Goal: Task Accomplishment & Management: Manage account settings

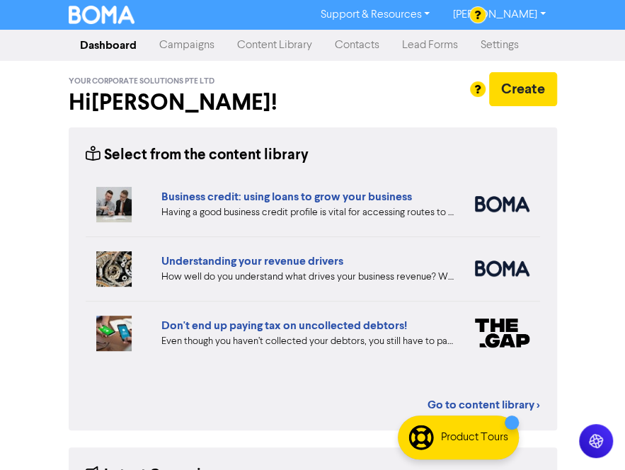
click at [181, 40] on link "Campaigns" at bounding box center [187, 45] width 78 height 28
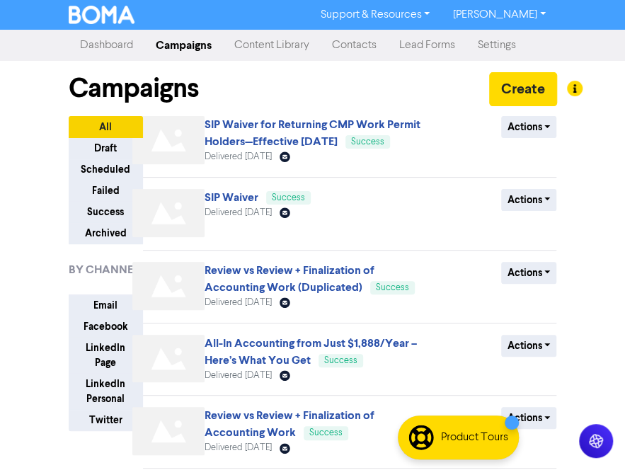
scroll to position [71, 0]
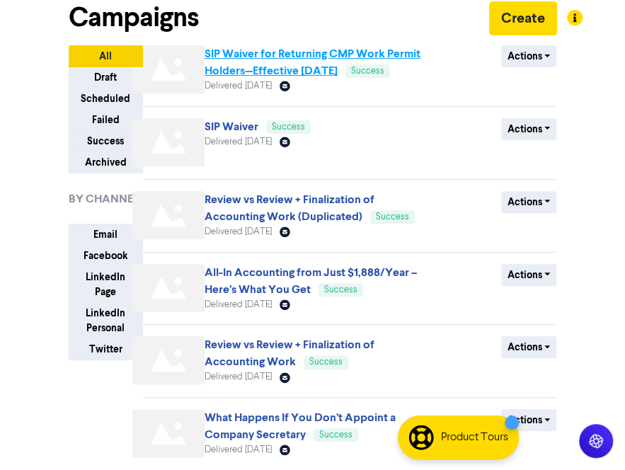
click at [241, 54] on link "SIP Waiver for Returning CMP Work Permit Holders—Effective 1 August 2025" at bounding box center [313, 62] width 216 height 31
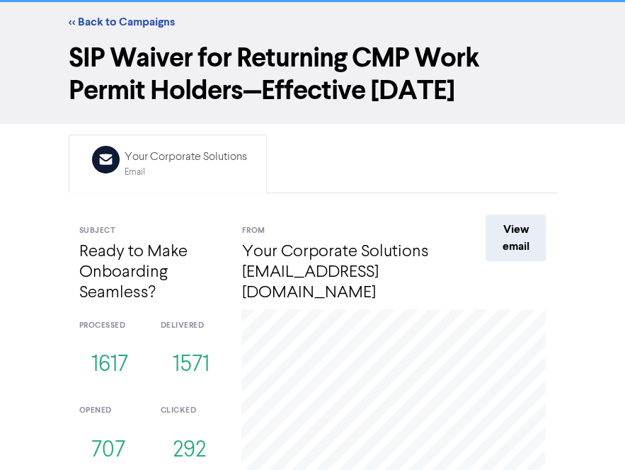
scroll to position [71, 0]
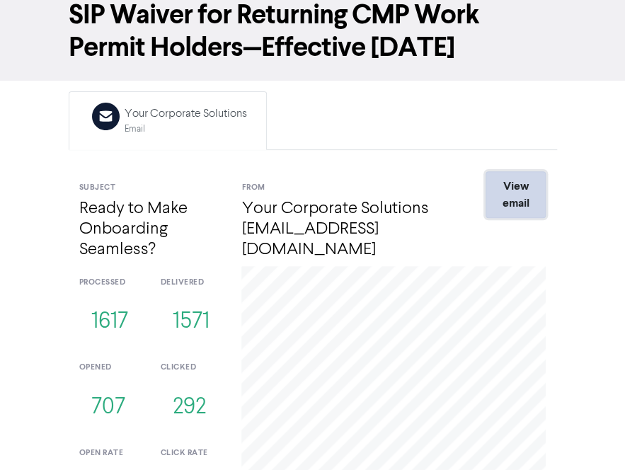
click at [518, 198] on link "View email" at bounding box center [516, 194] width 60 height 47
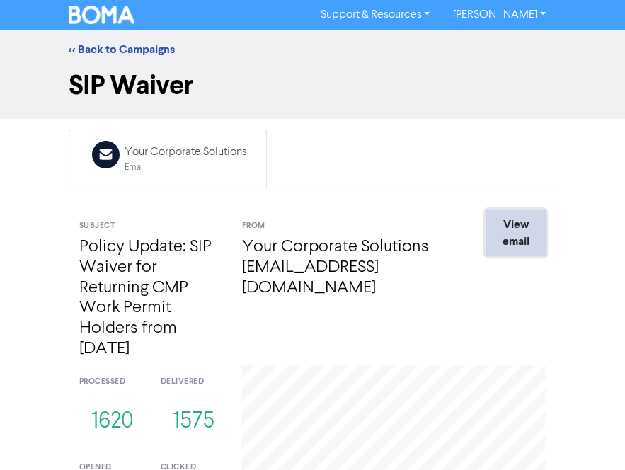
click at [507, 224] on link "View email" at bounding box center [516, 233] width 60 height 47
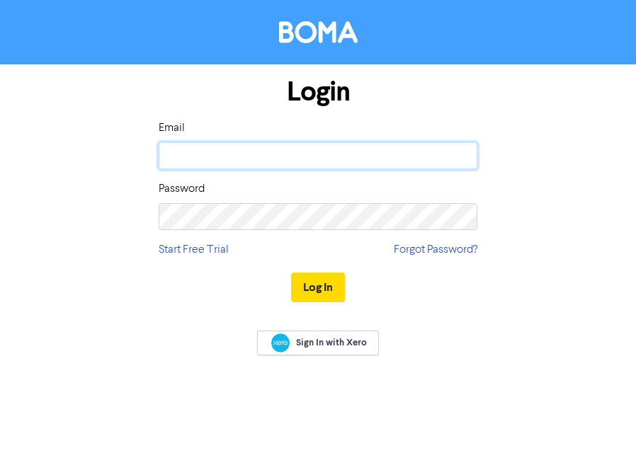
drag, startPoint x: 287, startPoint y: 147, endPoint x: 287, endPoint y: 166, distance: 19.1
click at [287, 147] on input "email" at bounding box center [318, 155] width 319 height 27
type input "alvin@ycssg.com"
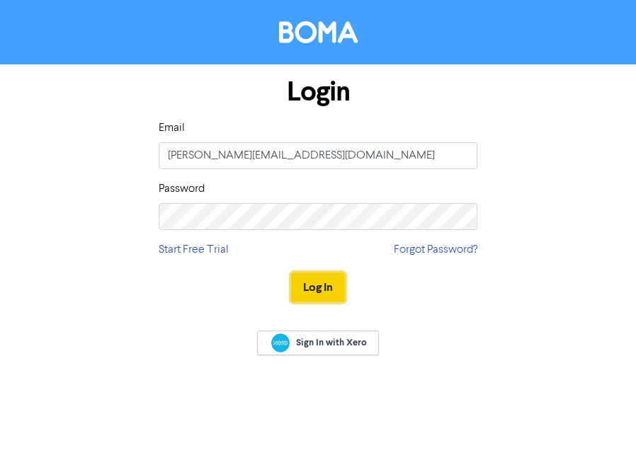
click at [314, 284] on button "Log In" at bounding box center [318, 288] width 54 height 30
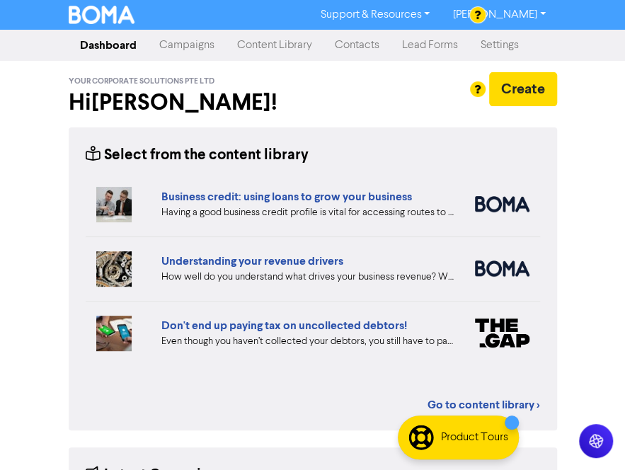
click at [181, 52] on link "Campaigns" at bounding box center [187, 45] width 78 height 28
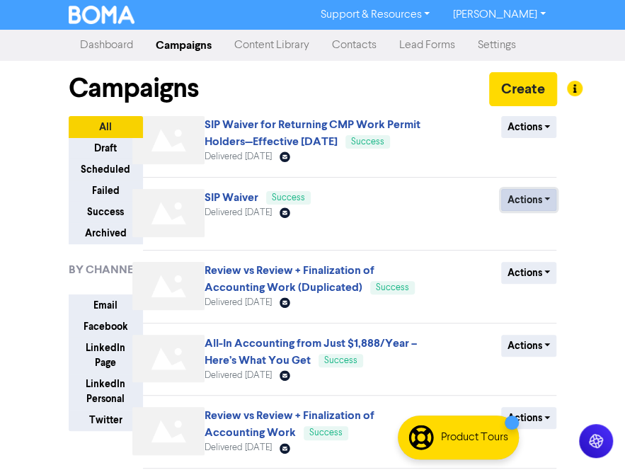
click at [518, 203] on button "Actions" at bounding box center [529, 200] width 56 height 22
click at [356, 200] on div "SIP Waiver Success Delivered July 16th 2025 Email Created with Sketch." at bounding box center [313, 216] width 217 height 54
click at [212, 197] on link "SIP Waiver" at bounding box center [232, 197] width 54 height 14
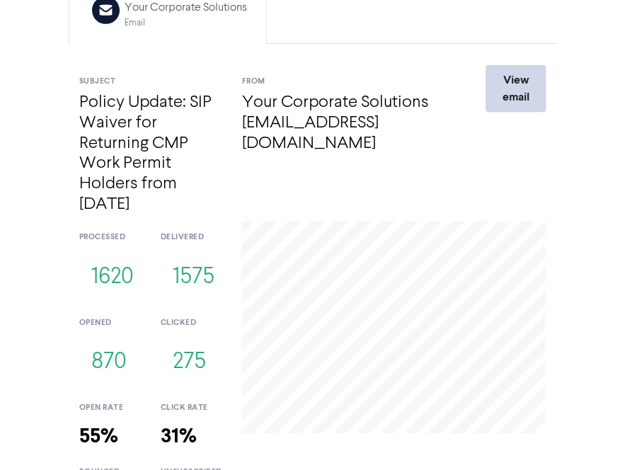
scroll to position [212, 0]
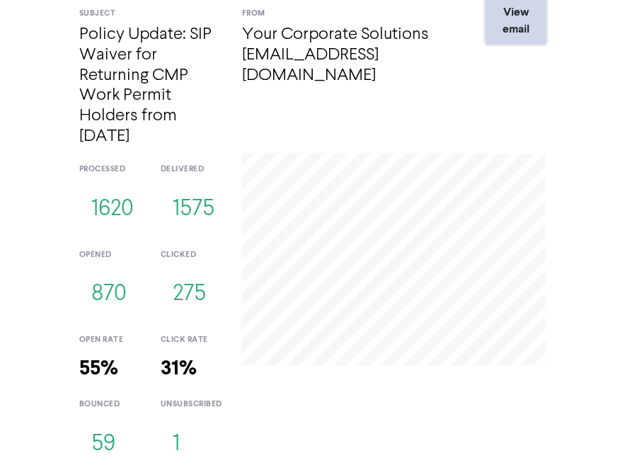
click at [529, 23] on link "View email" at bounding box center [516, 20] width 60 height 47
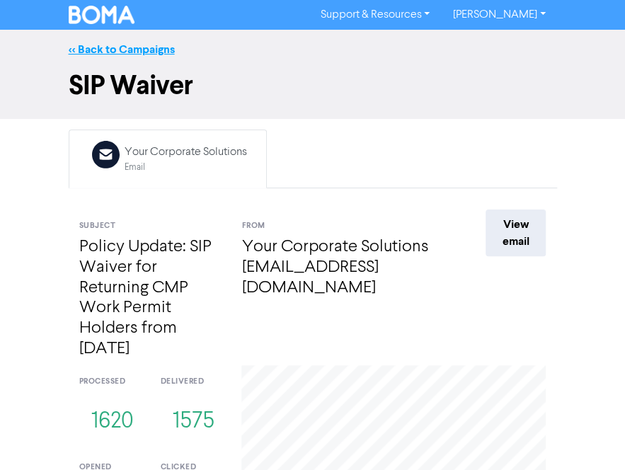
click at [81, 52] on link "<< Back to Campaigns" at bounding box center [122, 49] width 106 height 14
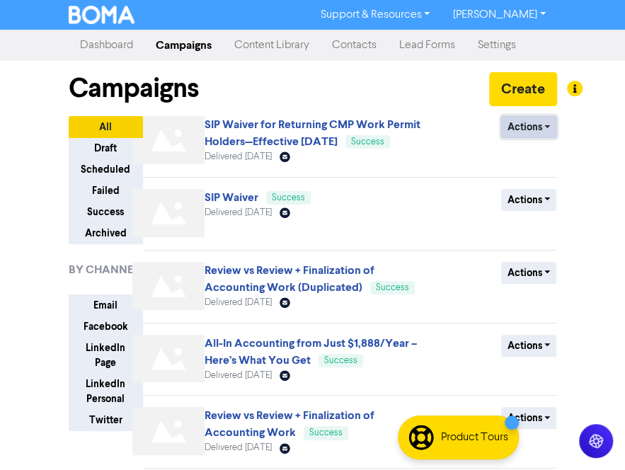
click at [510, 122] on button "Actions" at bounding box center [529, 127] width 56 height 22
drag, startPoint x: 593, startPoint y: 114, endPoint x: 532, endPoint y: 90, distance: 65.5
click at [593, 114] on div "Support & Resources Video Tutorials FAQ & Guides Marketing Education Alvin Lum …" at bounding box center [312, 235] width 625 height 470
click at [518, 80] on button "Create" at bounding box center [523, 89] width 68 height 34
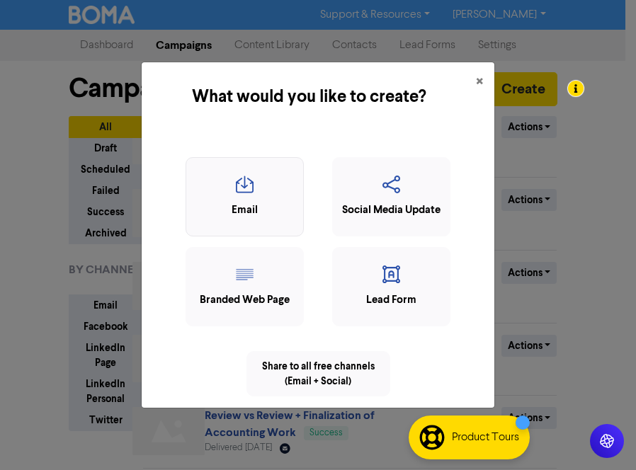
click at [269, 191] on icon "button" at bounding box center [244, 189] width 103 height 27
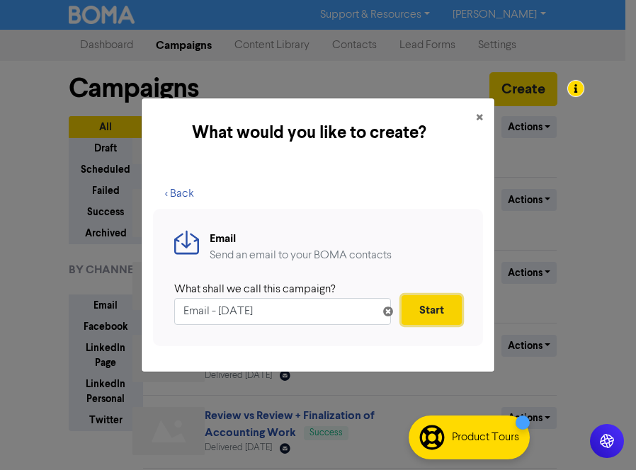
click at [443, 301] on button "Start" at bounding box center [431, 310] width 60 height 30
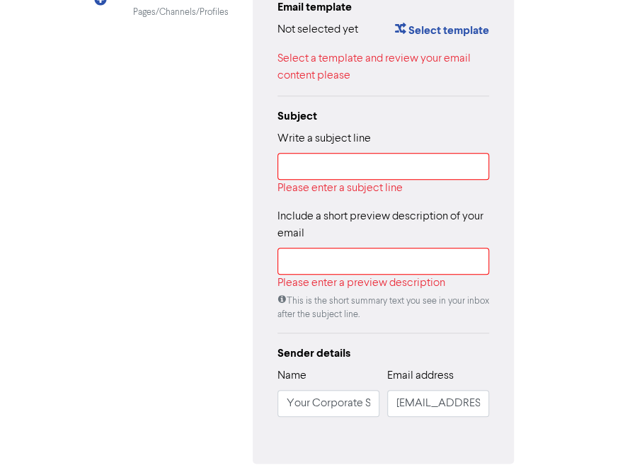
scroll to position [142, 0]
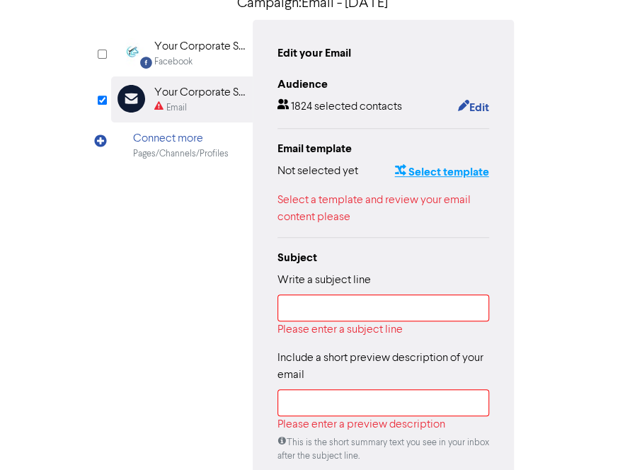
click at [432, 168] on button "Select template" at bounding box center [442, 172] width 96 height 18
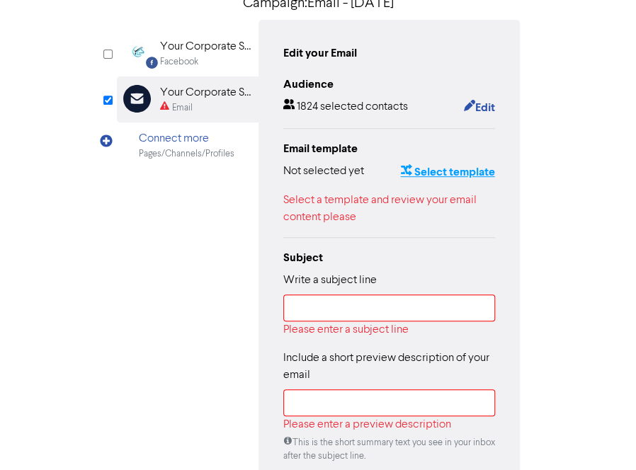
scroll to position [0, 0]
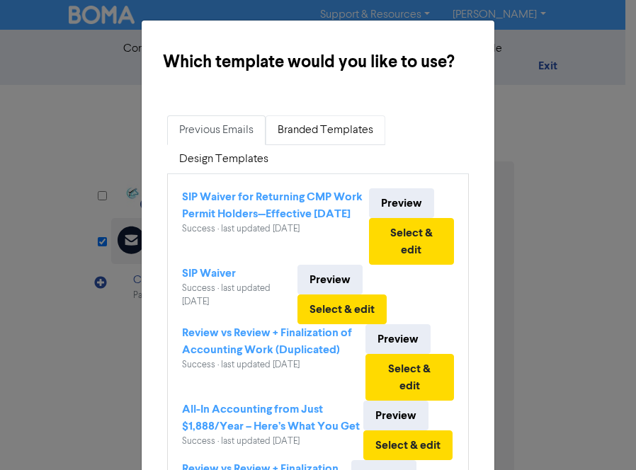
click at [314, 128] on link "Branded Templates" at bounding box center [325, 130] width 120 height 30
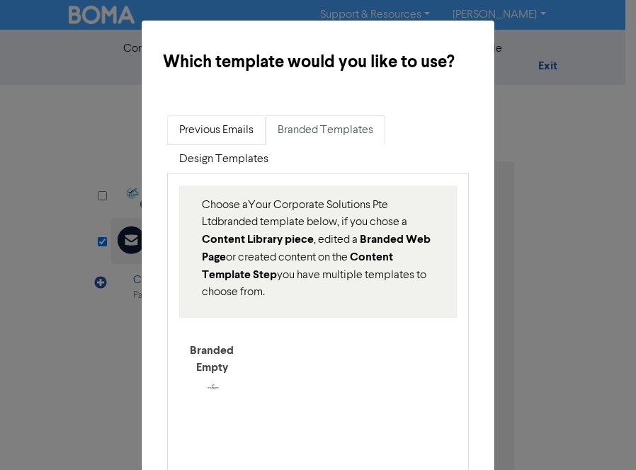
click at [218, 138] on link "Previous Emails" at bounding box center [216, 130] width 98 height 30
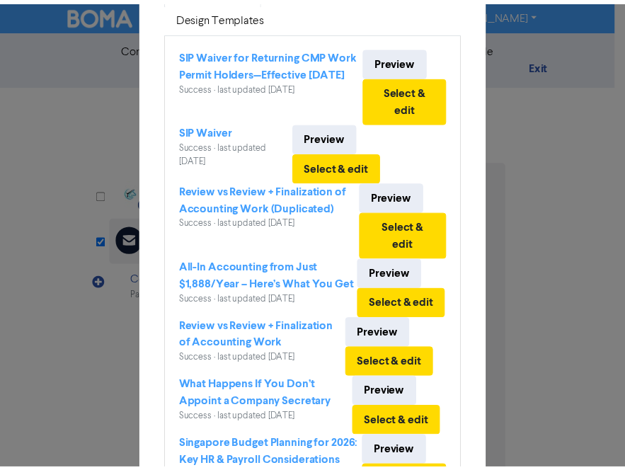
scroll to position [71, 0]
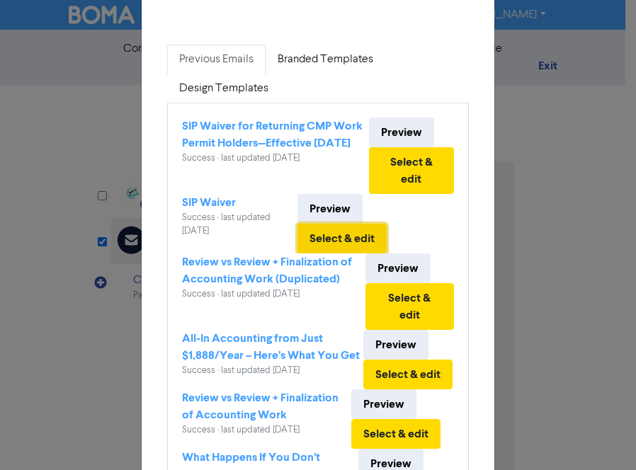
click at [340, 235] on button "Select & edit" at bounding box center [341, 239] width 89 height 30
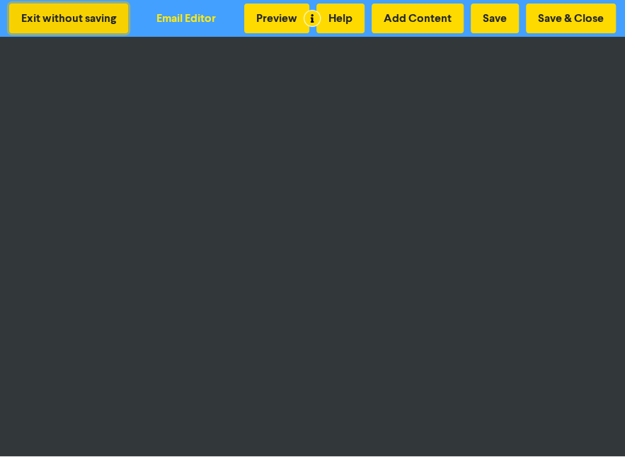
click at [62, 7] on button "Exit without saving" at bounding box center [68, 19] width 119 height 30
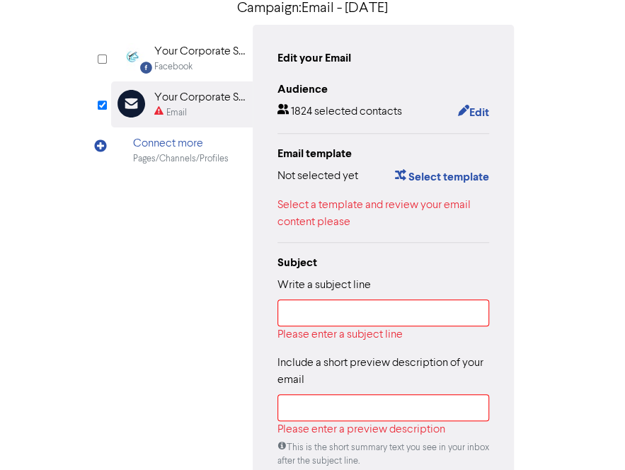
scroll to position [142, 0]
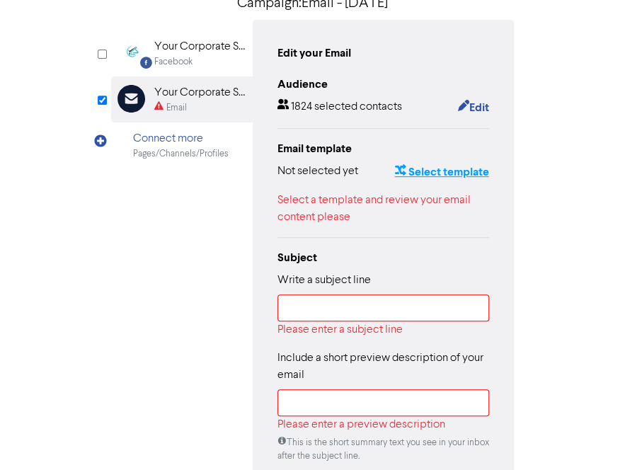
click at [425, 172] on button "Select template" at bounding box center [442, 172] width 96 height 18
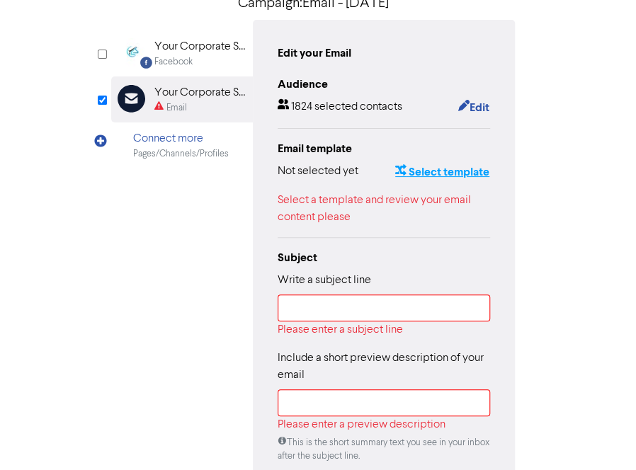
scroll to position [0, 0]
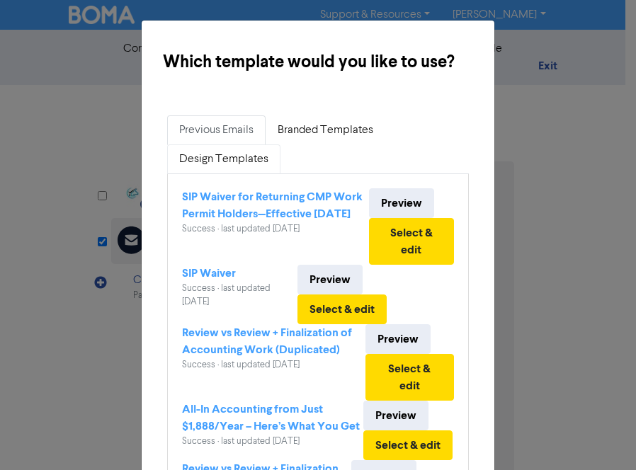
click at [231, 163] on link "Design Templates" at bounding box center [223, 159] width 113 height 30
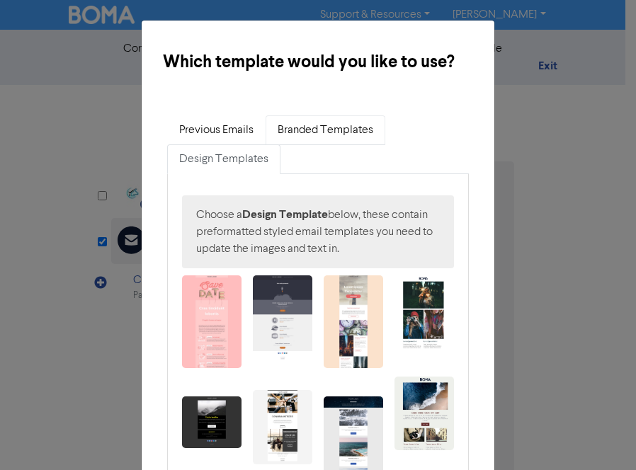
click at [319, 137] on link "Branded Templates" at bounding box center [325, 130] width 120 height 30
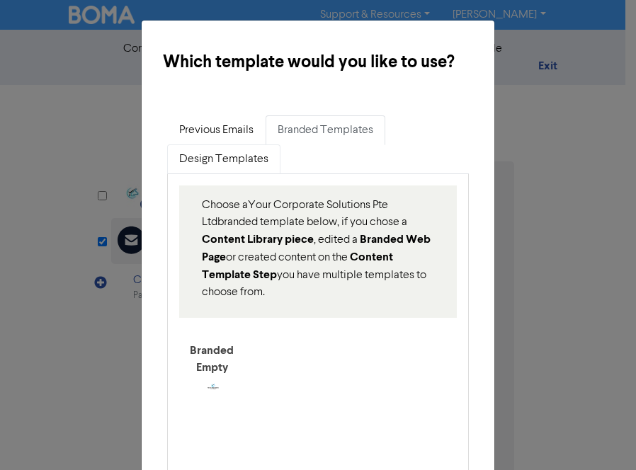
click at [207, 149] on link "Design Templates" at bounding box center [223, 159] width 113 height 30
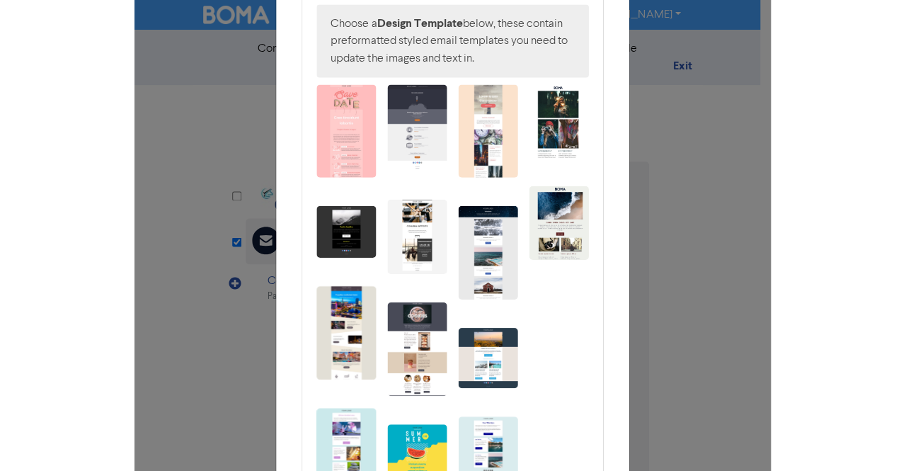
scroll to position [212, 0]
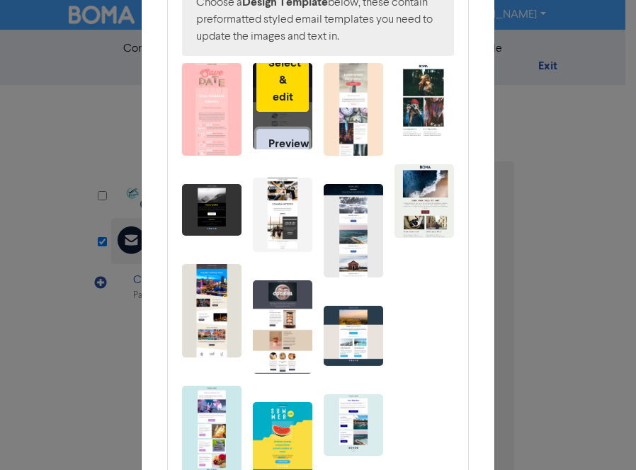
click at [271, 135] on link "Preview" at bounding box center [282, 144] width 52 height 30
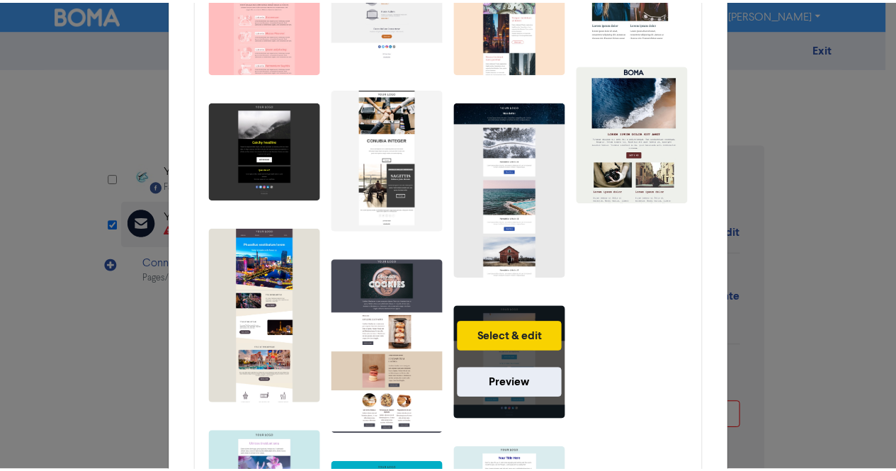
scroll to position [354, 0]
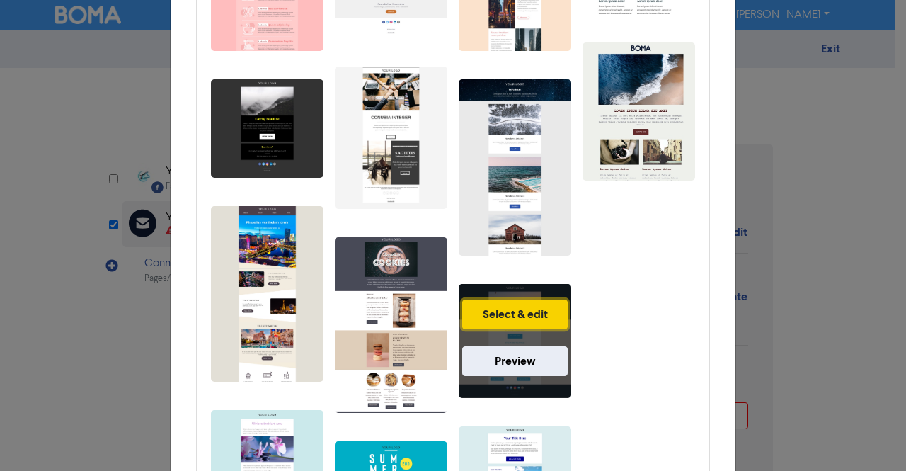
click at [515, 308] on button "Select & edit" at bounding box center [514, 314] width 105 height 30
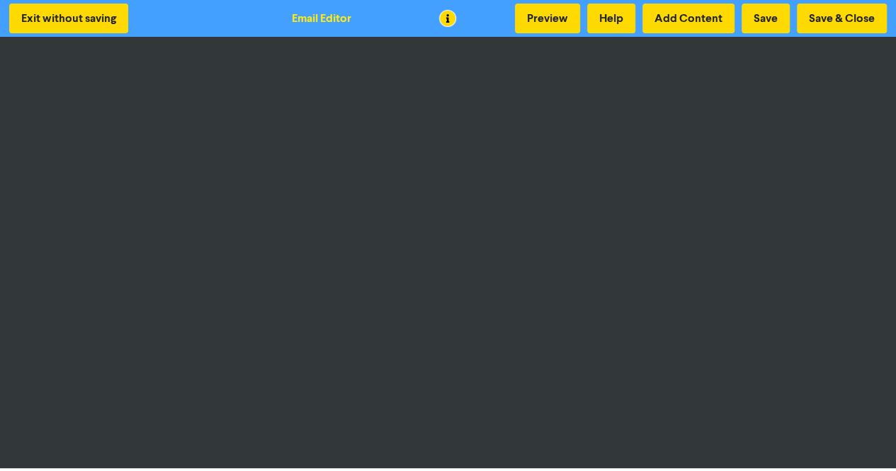
scroll to position [1, 0]
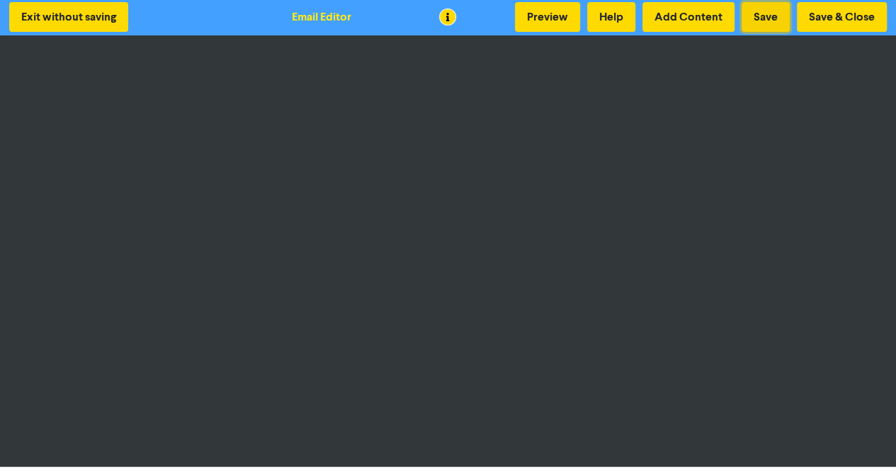
click at [635, 11] on button "Save" at bounding box center [765, 17] width 48 height 30
click at [635, 18] on button "Save & Close" at bounding box center [841, 17] width 90 height 30
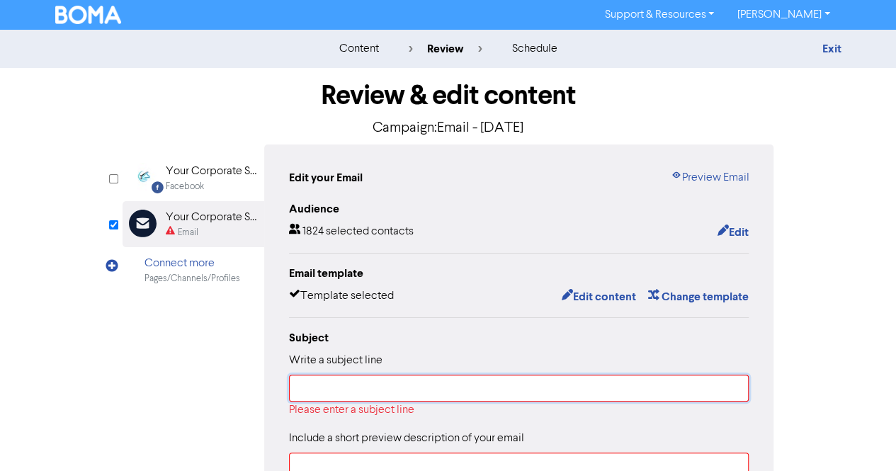
click at [348, 386] on input "text" at bounding box center [519, 387] width 460 height 27
paste input "MOM Updates: S Pass Salary & Levy Hike + Key Work Pass Changes"
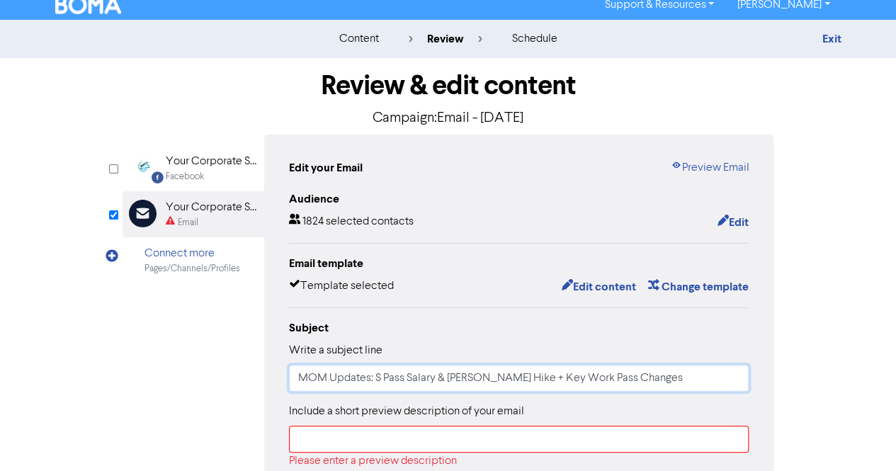
scroll to position [71, 0]
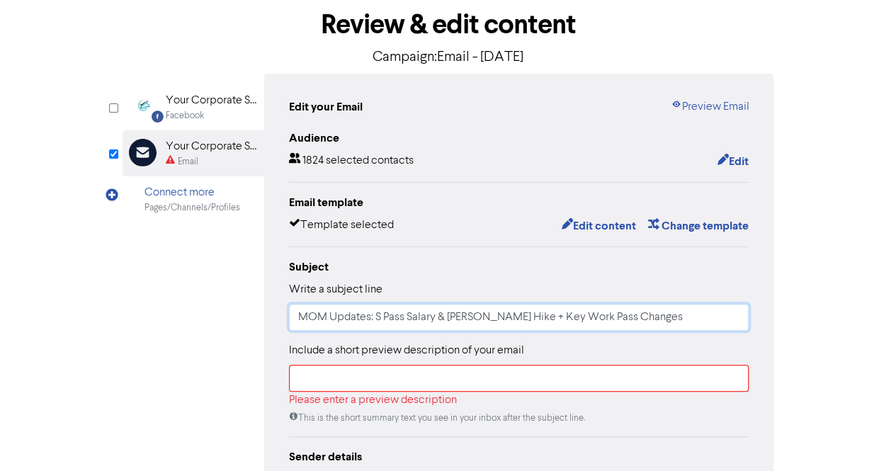
drag, startPoint x: 637, startPoint y: 316, endPoint x: 497, endPoint y: 321, distance: 140.3
click at [497, 321] on input "MOM Updates: S Pass Salary & Levy Hike + Key Work Pass Changes" at bounding box center [519, 317] width 460 height 27
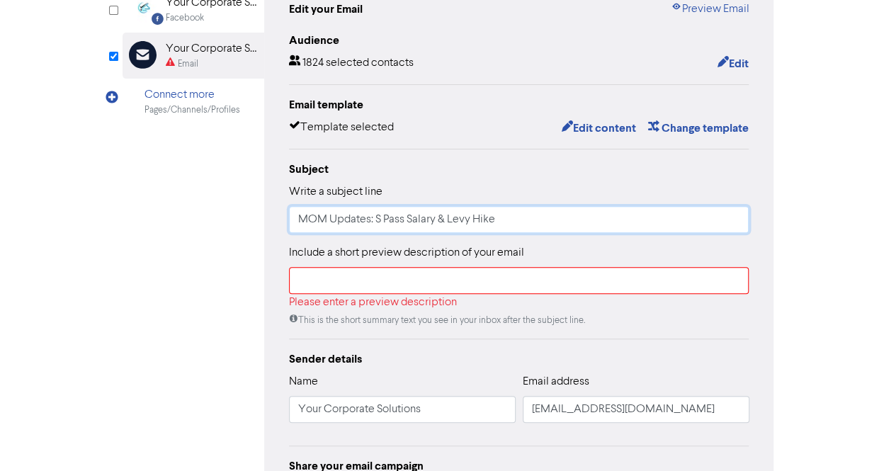
scroll to position [212, 0]
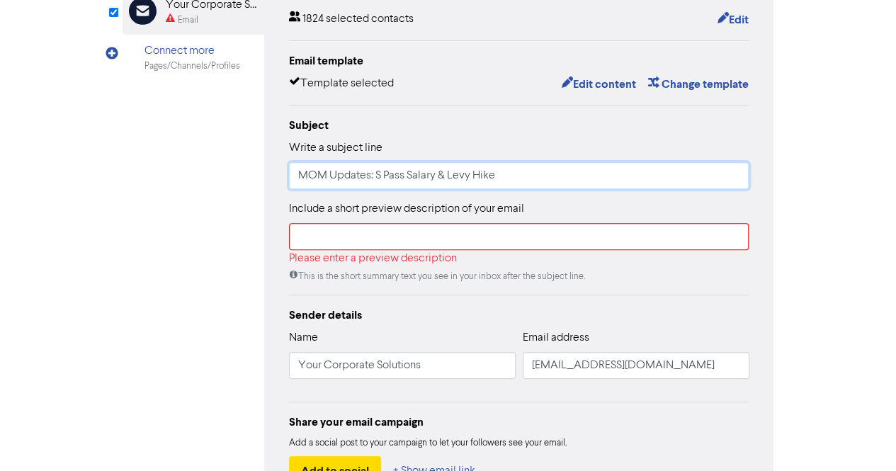
type input "MOM Updates: S Pass Salary & Levy Hike"
click at [354, 240] on input "text" at bounding box center [519, 236] width 460 height 27
paste input "announced important foreign workforce policy changes"
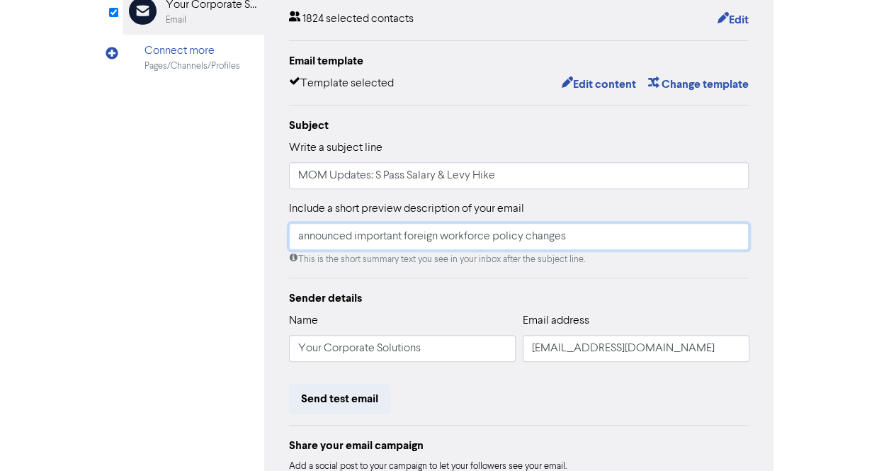
type input "announced important foreign workforce policy changes"
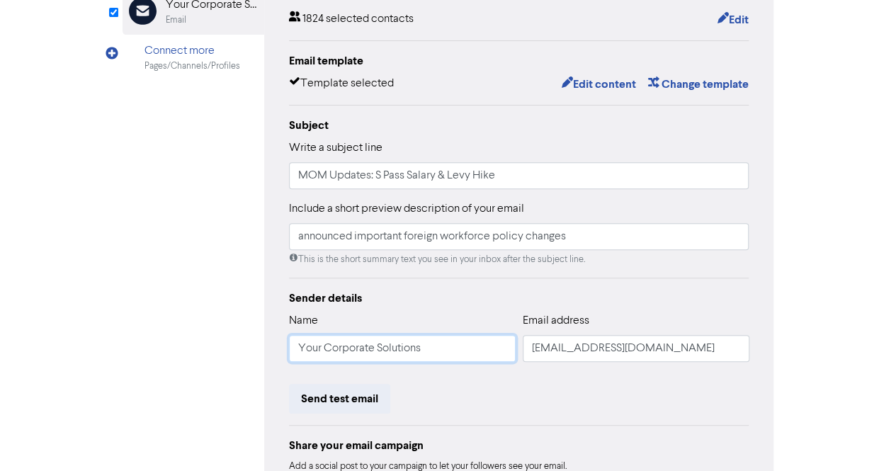
click at [341, 338] on input "Your Corporate Solutions" at bounding box center [402, 348] width 227 height 27
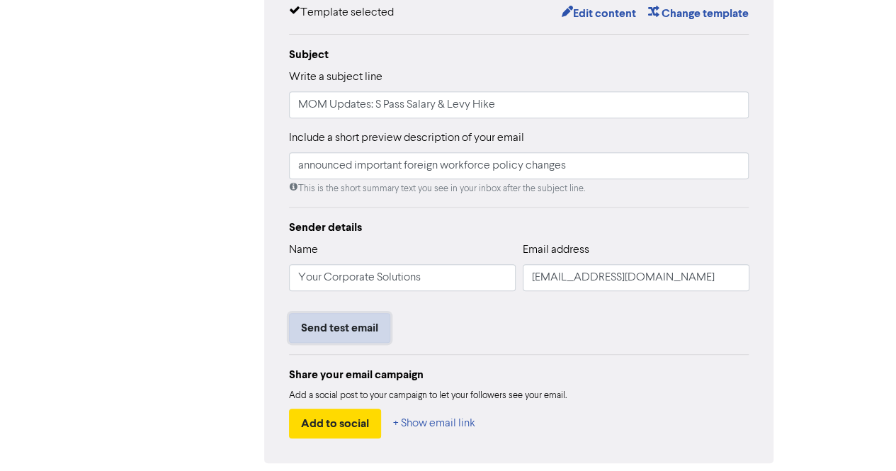
click at [341, 338] on button "Send test email" at bounding box center [339, 328] width 101 height 30
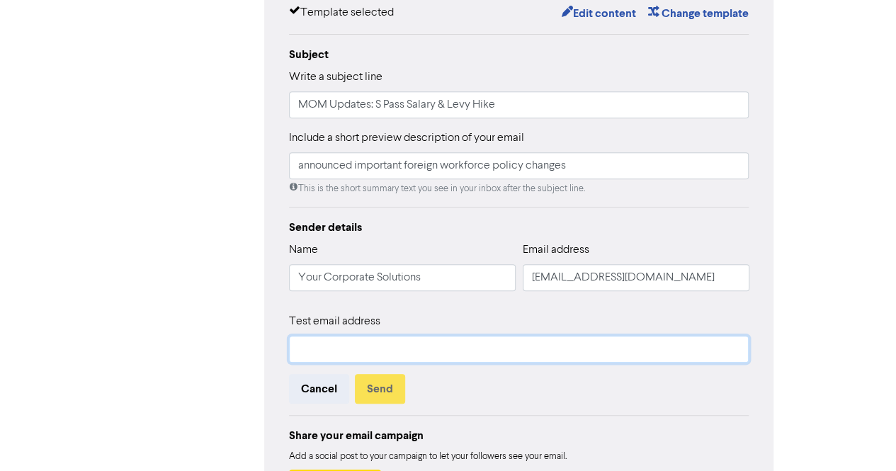
click at [331, 360] on input "text" at bounding box center [519, 349] width 460 height 27
type input "suky@ycssg.com"
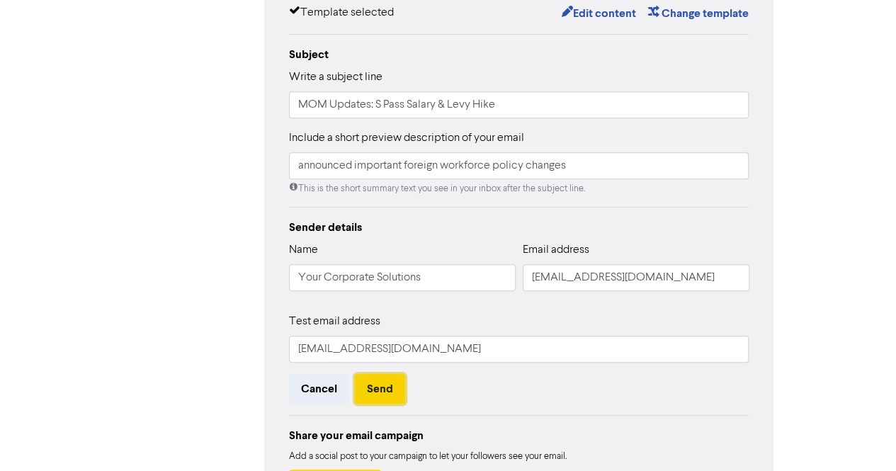
click at [382, 397] on button "Send" at bounding box center [380, 389] width 50 height 30
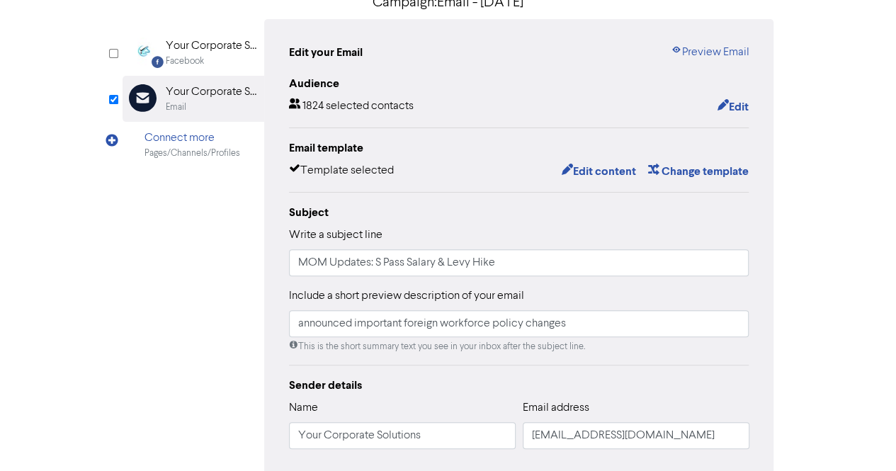
scroll to position [55, 0]
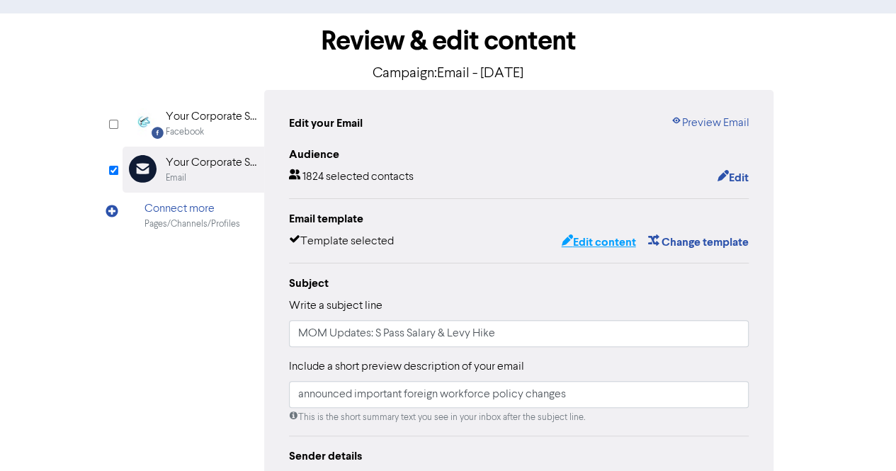
click at [599, 241] on button "Edit content" at bounding box center [598, 242] width 76 height 18
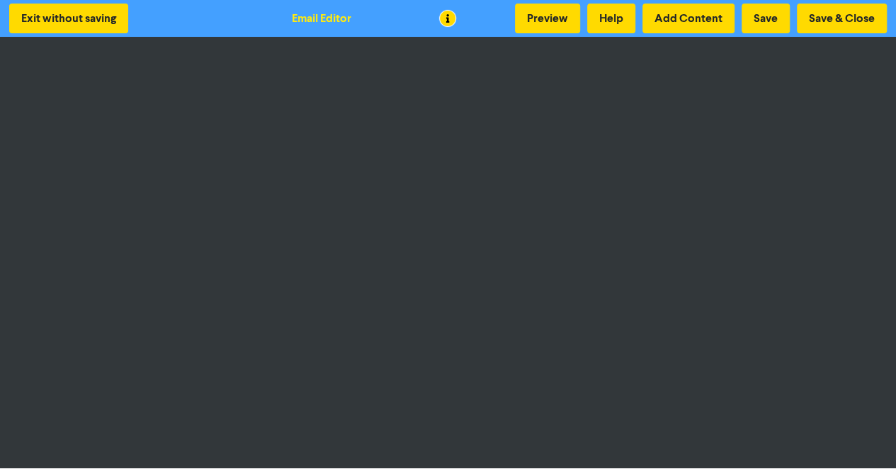
scroll to position [1, 0]
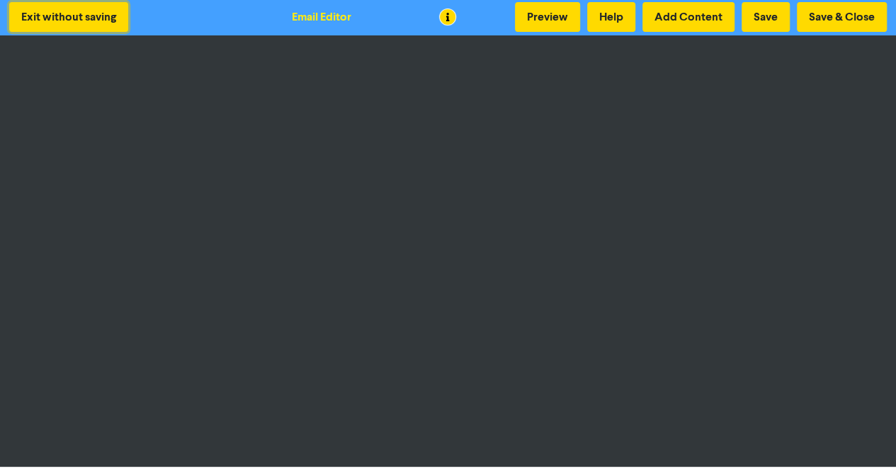
click at [59, 14] on button "Exit without saving" at bounding box center [68, 17] width 119 height 30
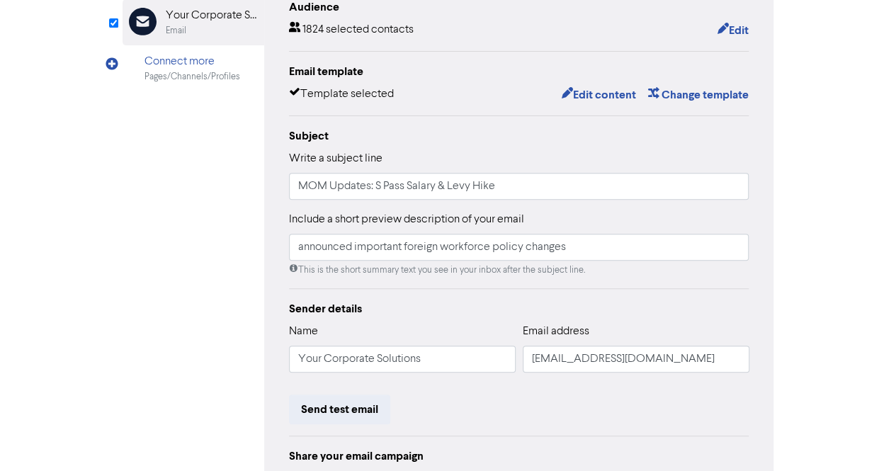
scroll to position [125, 0]
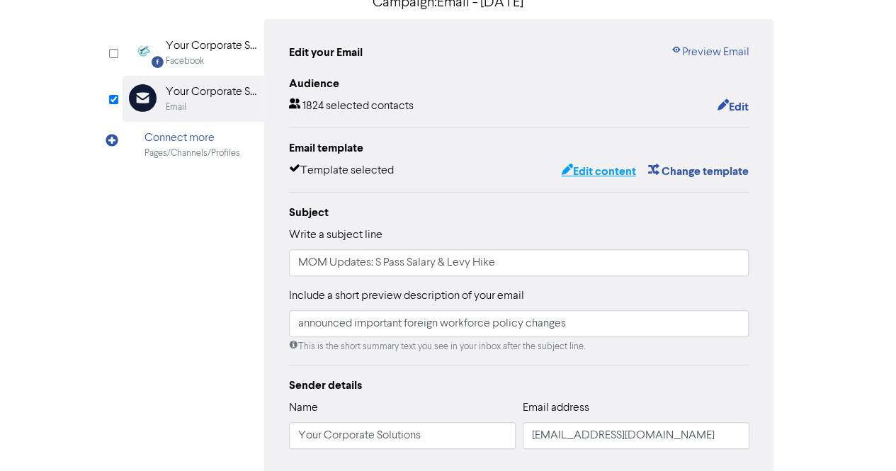
click at [588, 163] on button "Edit content" at bounding box center [598, 171] width 76 height 18
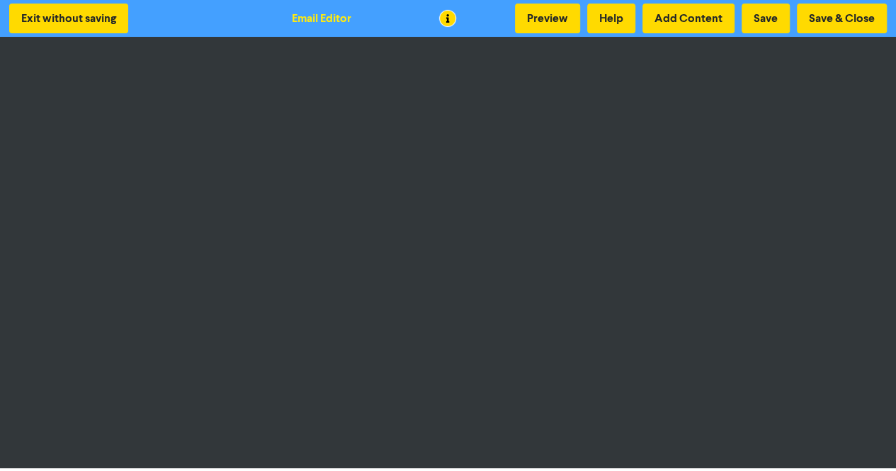
scroll to position [1, 0]
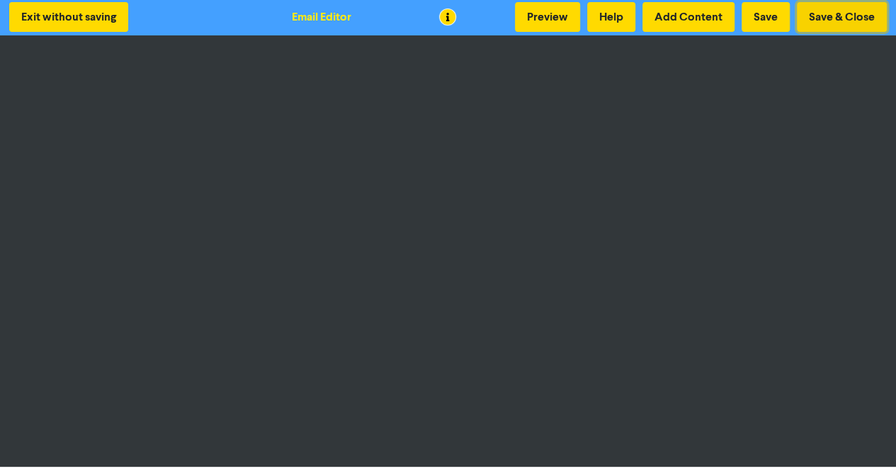
click at [635, 18] on button "Save & Close" at bounding box center [841, 17] width 90 height 30
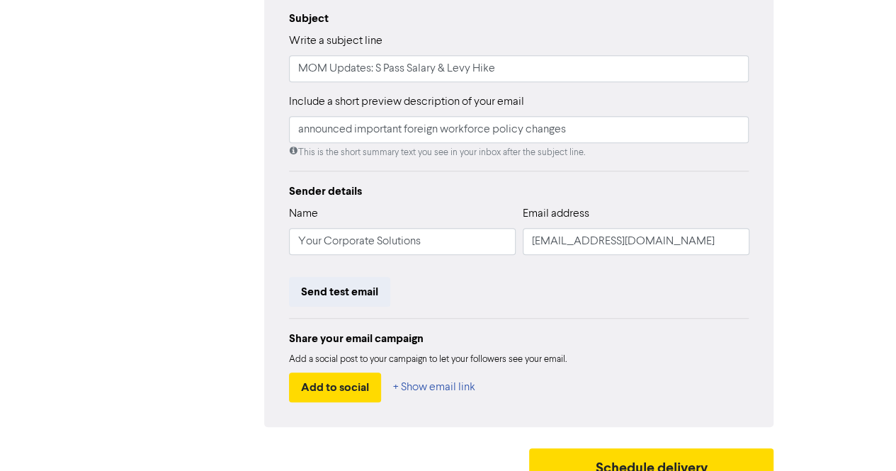
scroll to position [338, 0]
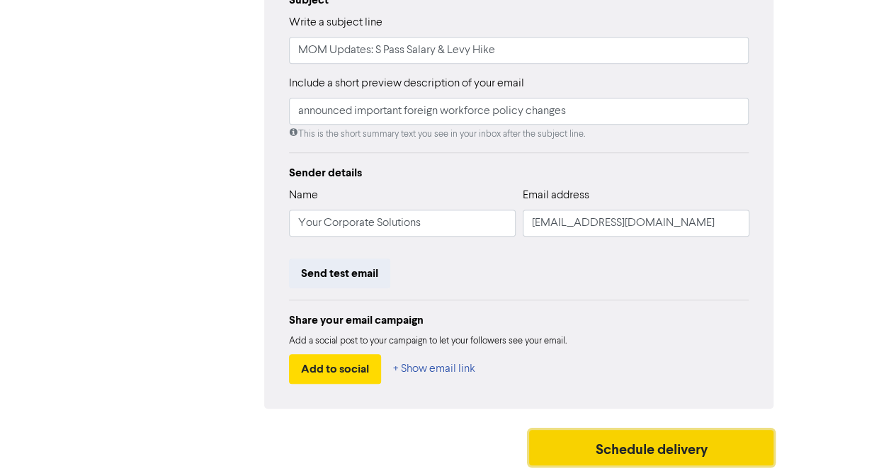
click at [627, 447] on button "Schedule delivery" at bounding box center [651, 447] width 245 height 35
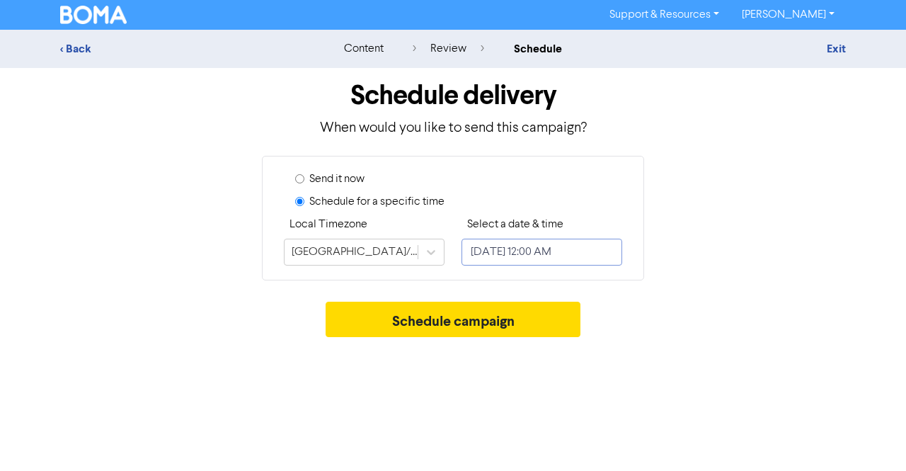
click at [497, 251] on input "August 14, 2025 12:00 AM" at bounding box center [542, 252] width 161 height 27
select select "7"
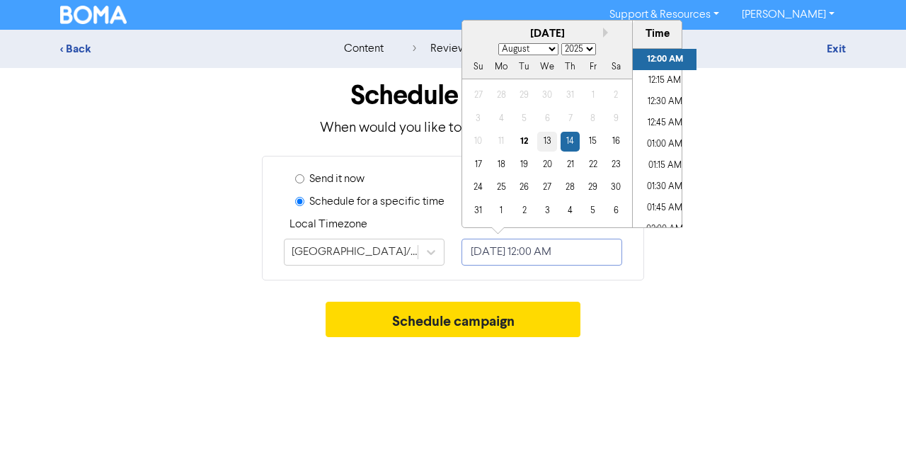
click at [551, 137] on div "13" at bounding box center [546, 141] width 19 height 19
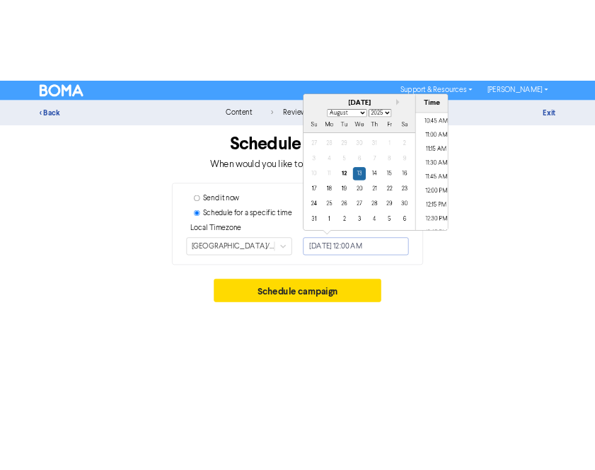
scroll to position [850, 0]
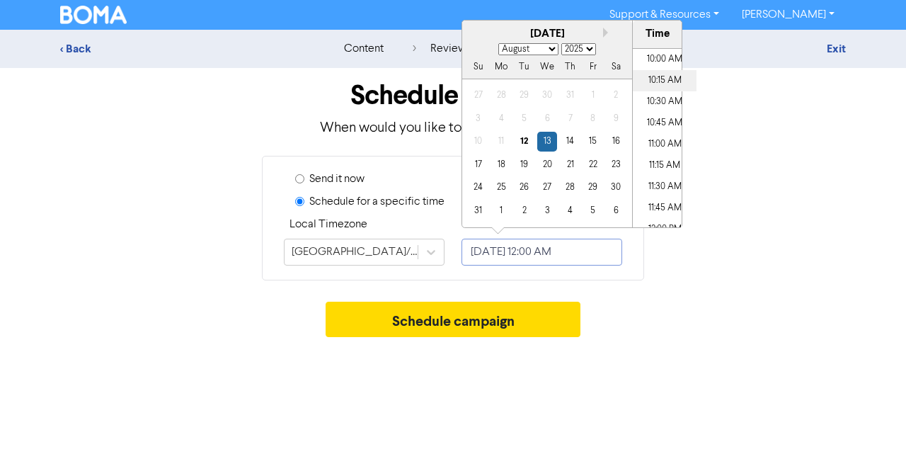
click at [635, 74] on li "10:15 AM" at bounding box center [665, 80] width 64 height 21
type input "August 13, 2025 10:15 AM"
click at [624, 348] on div "Support & Resources Video Tutorials FAQ & Guides Marketing Education Alvin Lum …" at bounding box center [453, 235] width 906 height 471
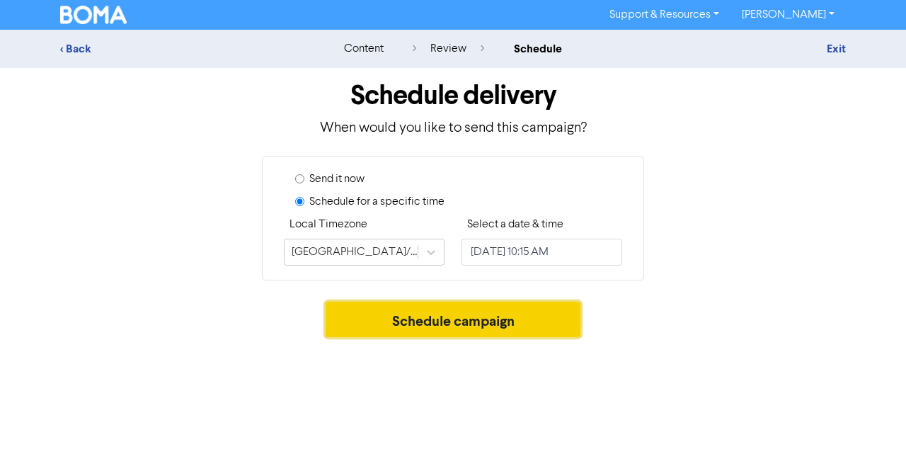
click at [464, 314] on button "Schedule campaign" at bounding box center [454, 319] width 256 height 35
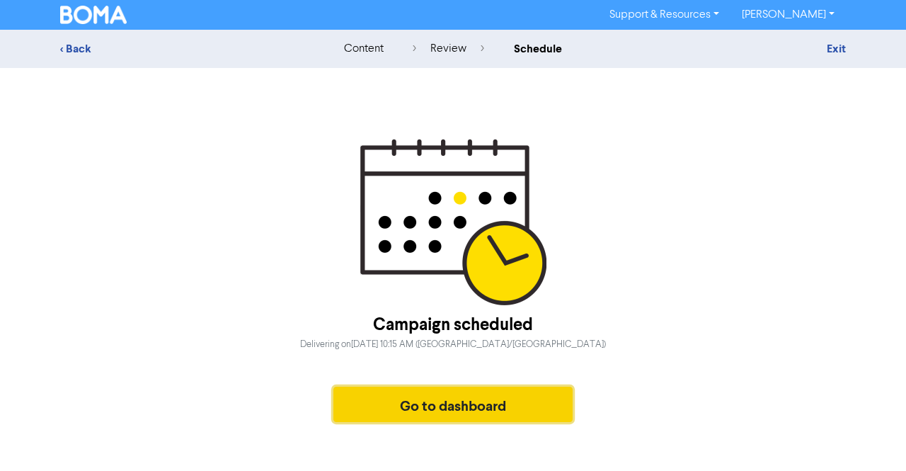
click at [463, 411] on button "Go to dashboard" at bounding box center [452, 404] width 239 height 35
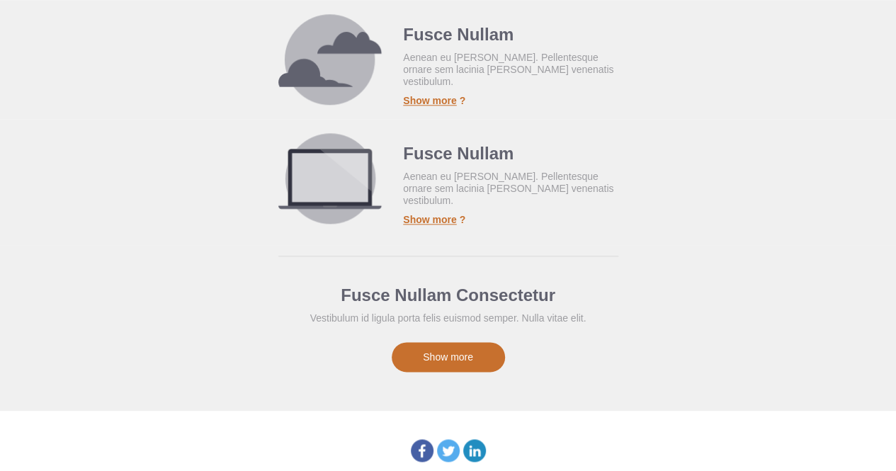
scroll to position [824, 0]
